Goal: Find specific page/section: Find specific page/section

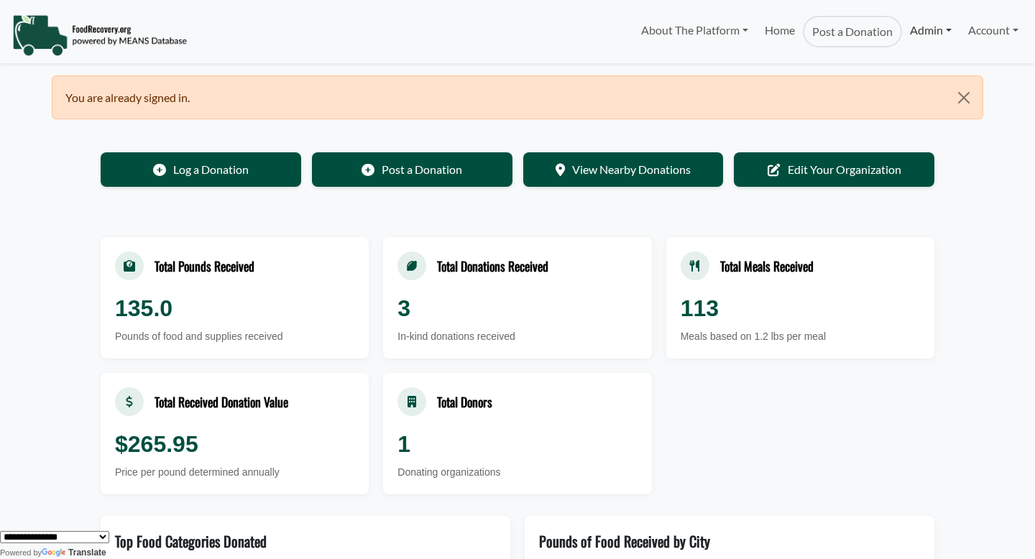
click at [928, 31] on link "Admin" at bounding box center [930, 30] width 57 height 29
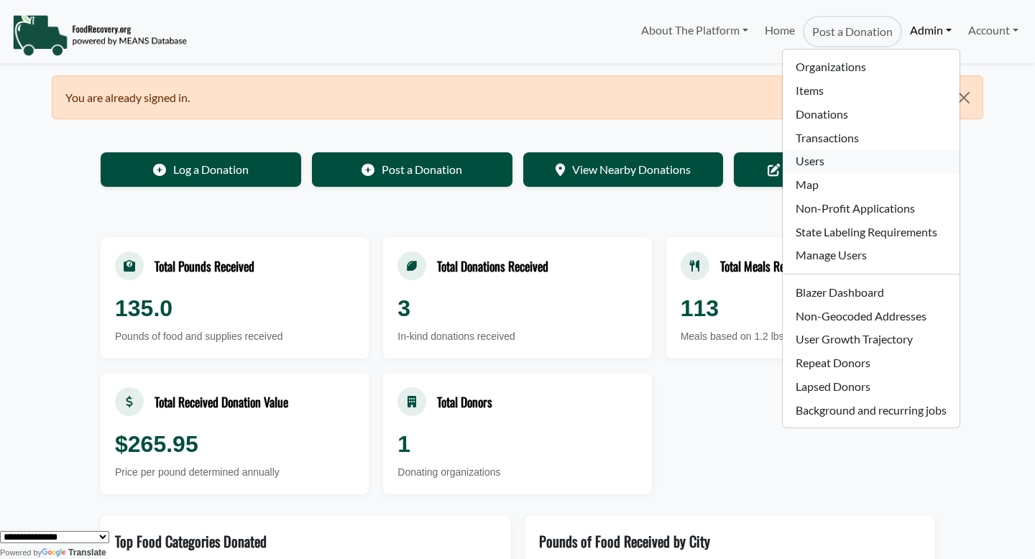
click at [850, 158] on link "Users" at bounding box center [871, 161] width 176 height 24
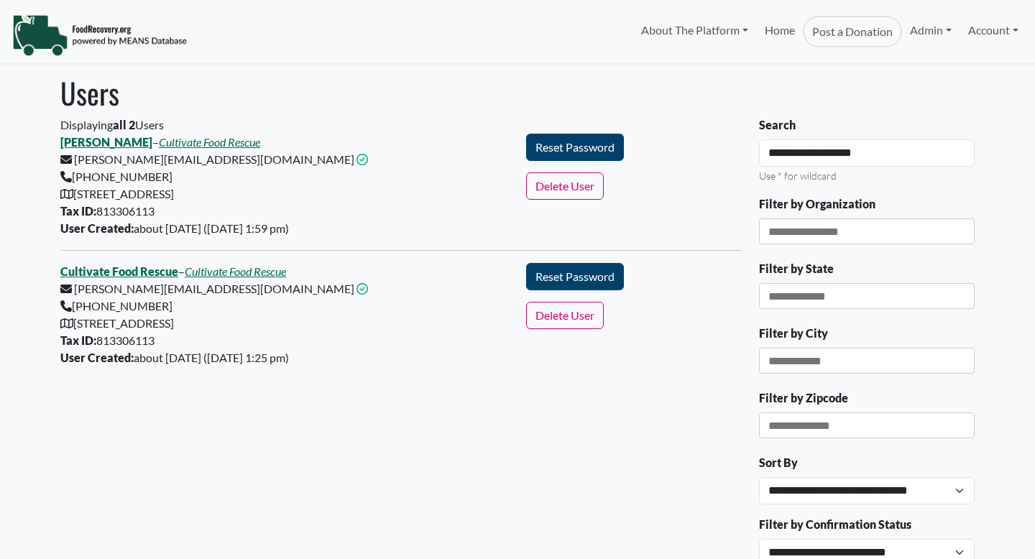
select select "Language Translate Widget"
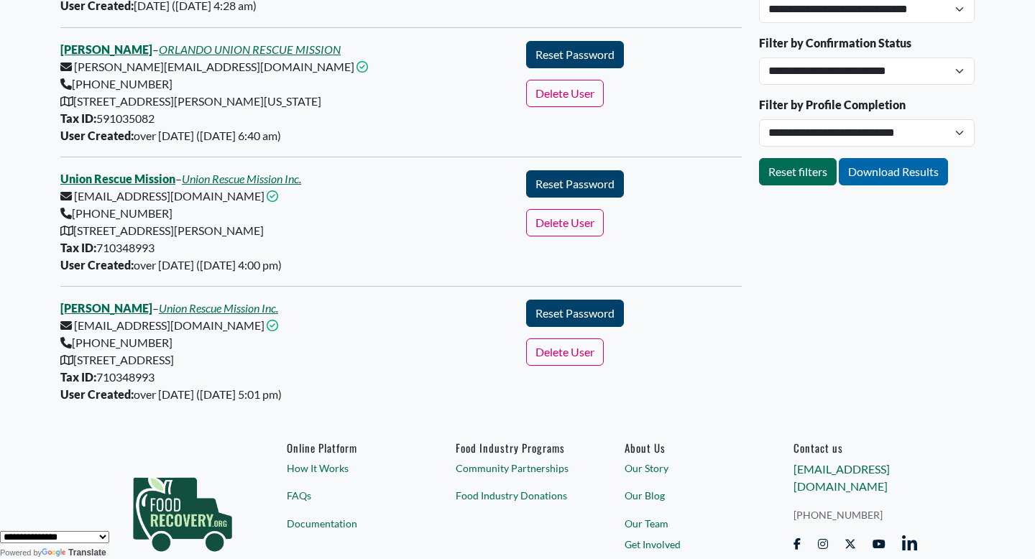
scroll to position [488, 0]
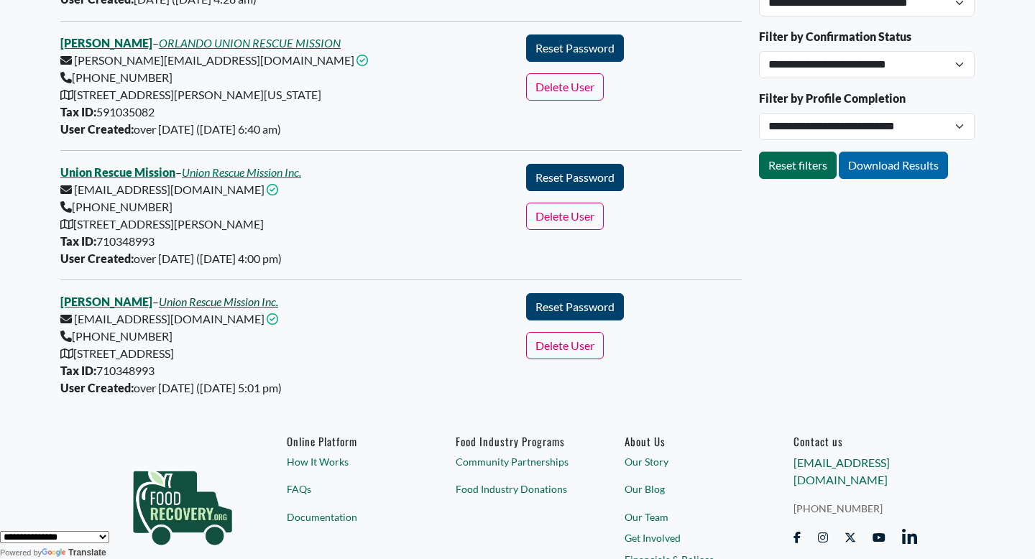
type input "**********"
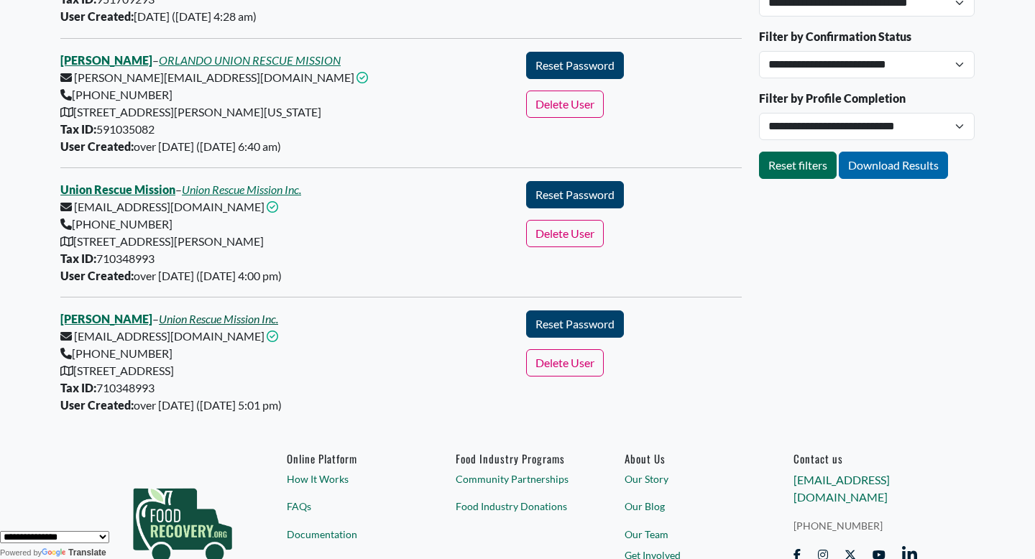
click at [246, 312] on link "Union Rescue Mission Inc." at bounding box center [218, 319] width 119 height 14
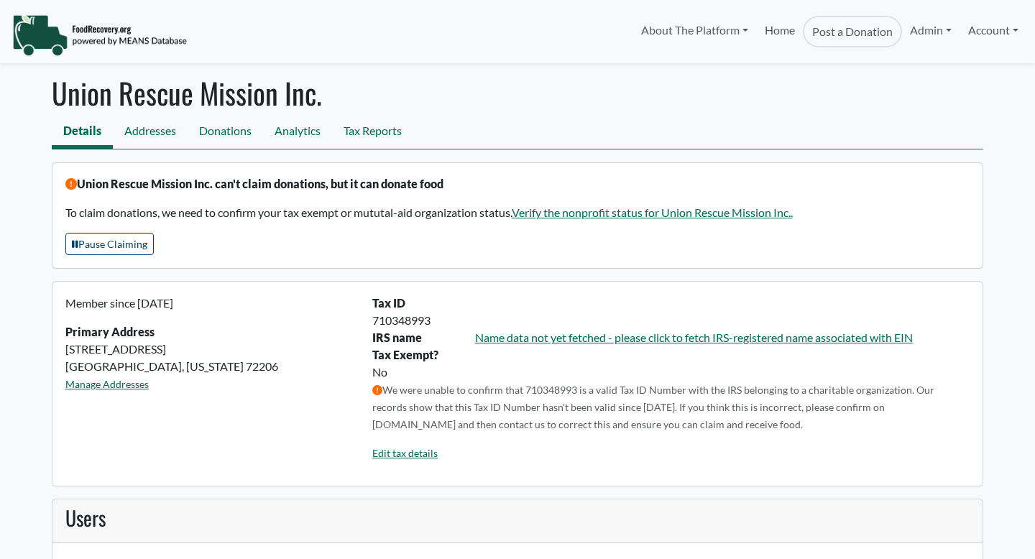
select select "Language Translate Widget"
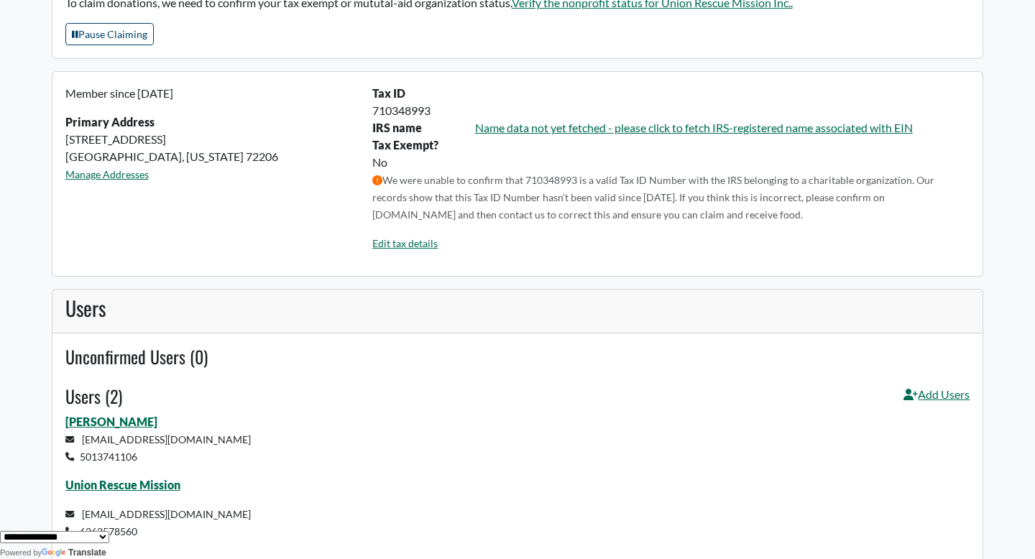
scroll to position [244, 0]
